Goal: Task Accomplishment & Management: Complete application form

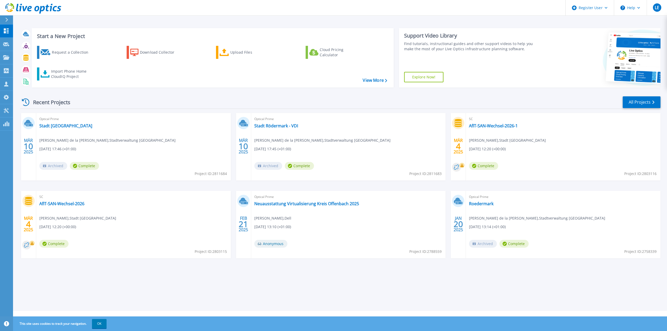
click at [7, 20] on icon at bounding box center [6, 20] width 3 height 4
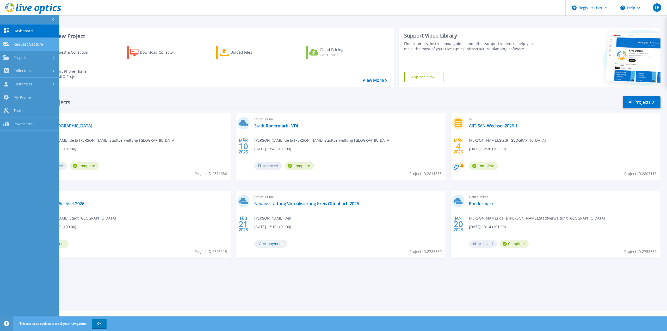
click at [33, 44] on span "Request Capture" at bounding box center [28, 44] width 29 height 5
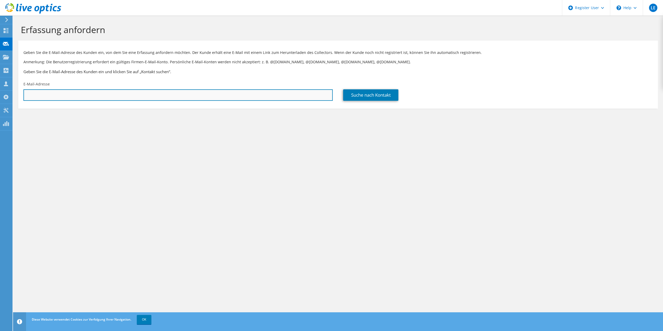
click at [199, 94] on input "text" at bounding box center [177, 94] width 309 height 11
paste input "https://translationservices.dell.com/text/MachineTranslation"
drag, startPoint x: 197, startPoint y: 94, endPoint x: 11, endPoint y: 104, distance: 186.1
click at [11, 104] on div "LE Dell-Benutzer Lothar Eickstaedt Lothar.Eickstaedt@dell.com Dell My Profile L…" at bounding box center [331, 165] width 663 height 331
type input "h"
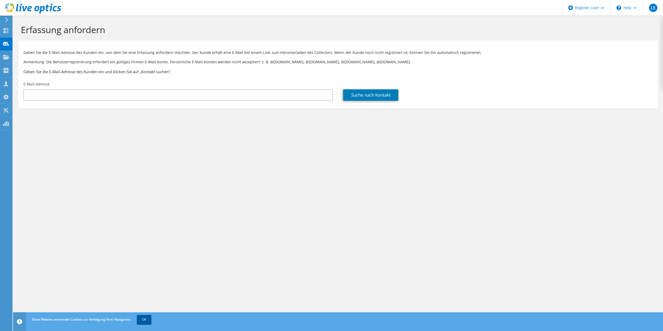
click at [145, 320] on link "OK" at bounding box center [144, 319] width 15 height 9
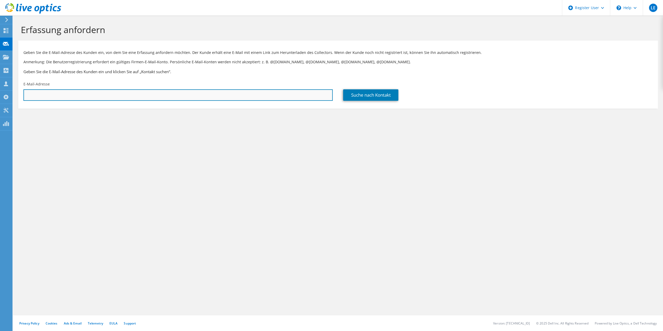
click at [167, 93] on input "text" at bounding box center [177, 94] width 309 height 11
paste input "de la Paz, Oliver <oliver.de-la-paz@roedermark.de>"
drag, startPoint x: 57, startPoint y: 95, endPoint x: 22, endPoint y: 101, distance: 35.0
click at [22, 101] on div "E-Mail-Adresse de la Paz, Oliver <oliver.de-la-paz@roedermark.de>" at bounding box center [178, 91] width 320 height 25
click at [100, 97] on input "oliver.de-la-paz@roedermark.de>" at bounding box center [177, 94] width 309 height 11
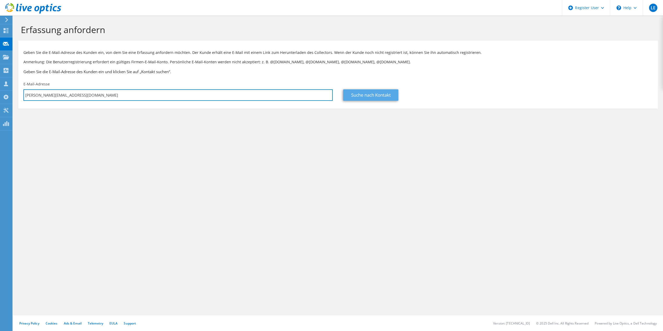
type input "oliver.de-la-paz@roedermark.de"
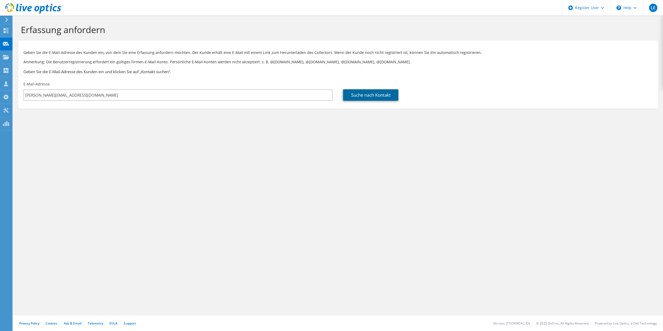
click at [369, 93] on link "Suche nach Kontakt" at bounding box center [370, 94] width 55 height 11
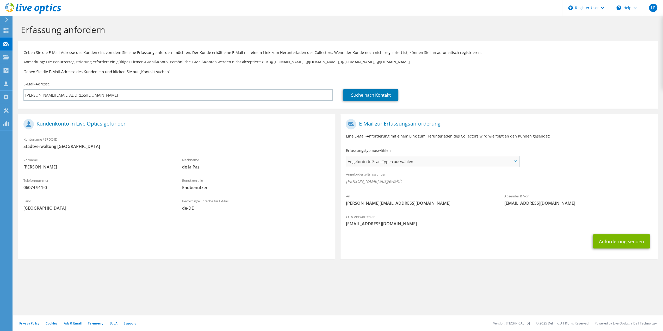
click at [358, 163] on span "Angeforderte Scan-Typen auswählen" at bounding box center [432, 161] width 173 height 10
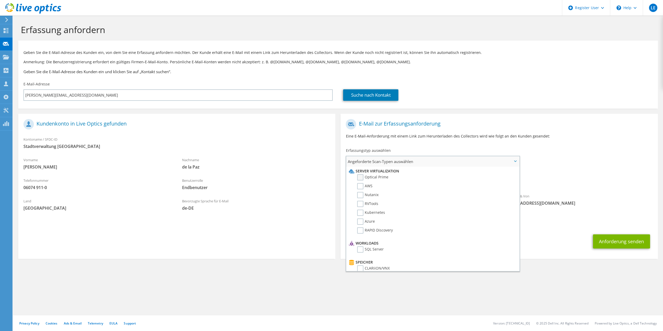
click at [360, 178] on label "Optical Prime" at bounding box center [372, 177] width 31 height 6
click at [0, 0] on input "Optical Prime" at bounding box center [0, 0] width 0 height 0
click at [550, 236] on div "Anforderung senden" at bounding box center [499, 243] width 317 height 19
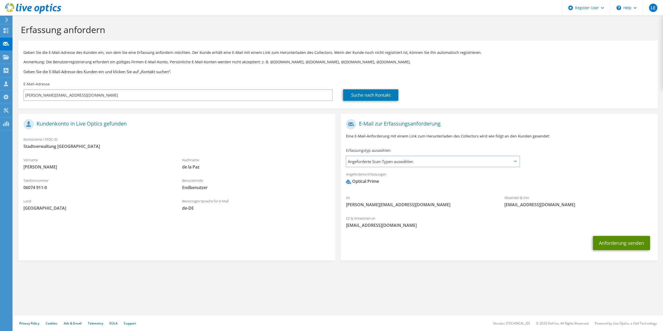
click at [607, 245] on button "Anforderung senden" at bounding box center [621, 243] width 57 height 14
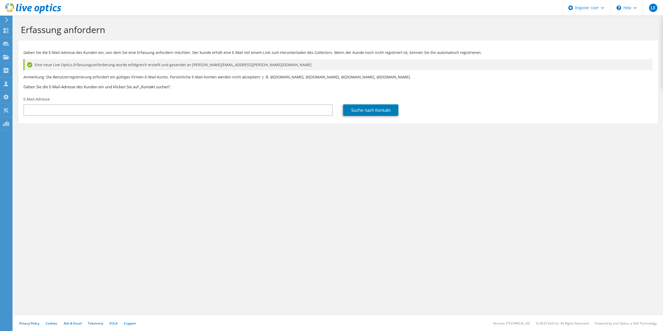
click at [6, 21] on icon at bounding box center [7, 19] width 4 height 5
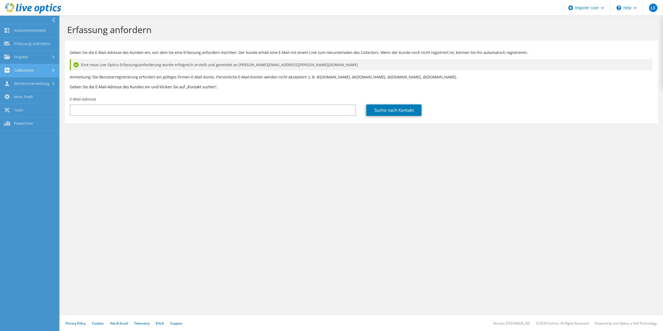
click at [24, 67] on link "Collectoren" at bounding box center [29, 70] width 59 height 13
click at [26, 82] on link "Collector herunterladen" at bounding box center [29, 85] width 59 height 17
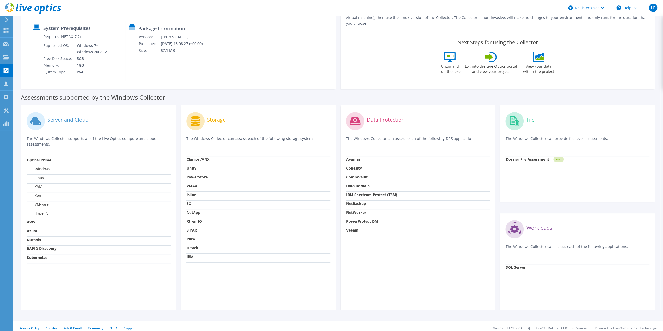
scroll to position [71, 0]
